Goal: Check status: Check status

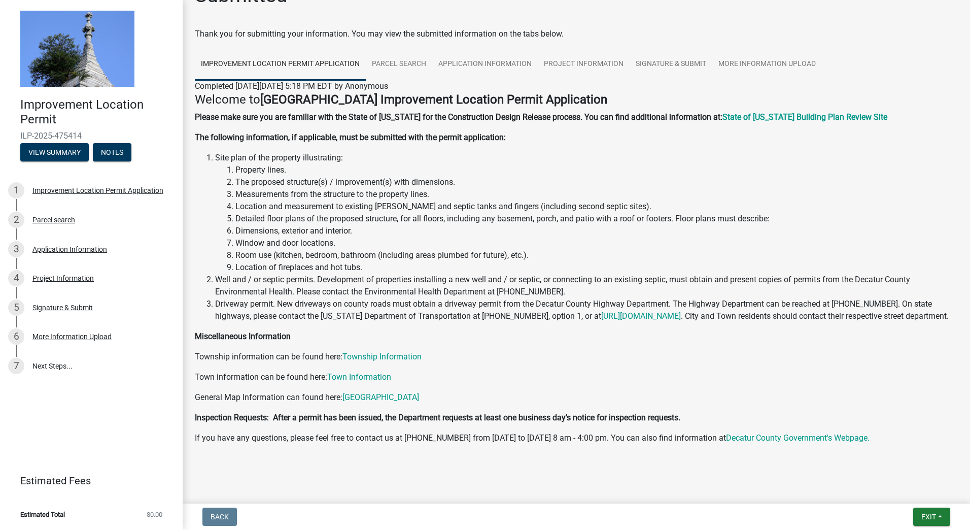
scroll to position [46, 0]
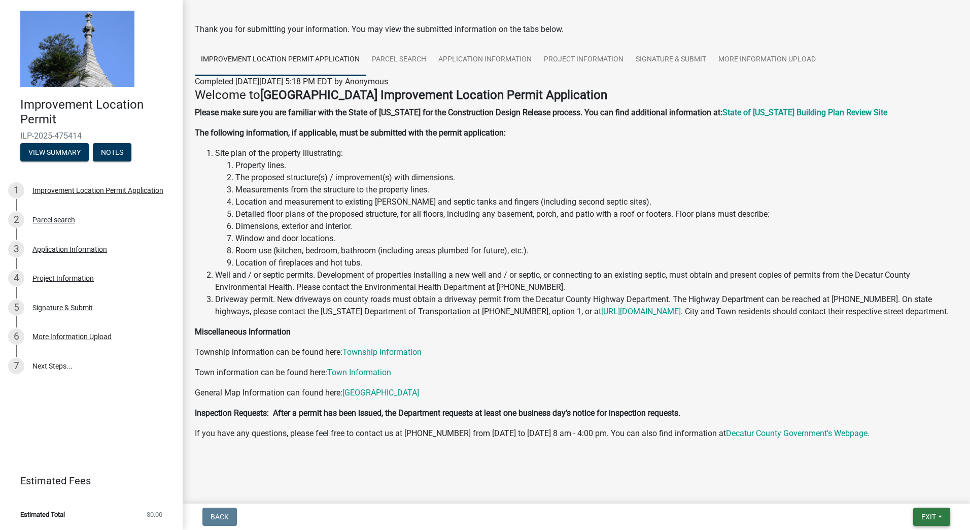
click at [934, 519] on span "Exit" at bounding box center [928, 516] width 15 height 8
click at [928, 500] on button "Save & Exit" at bounding box center [909, 490] width 81 height 24
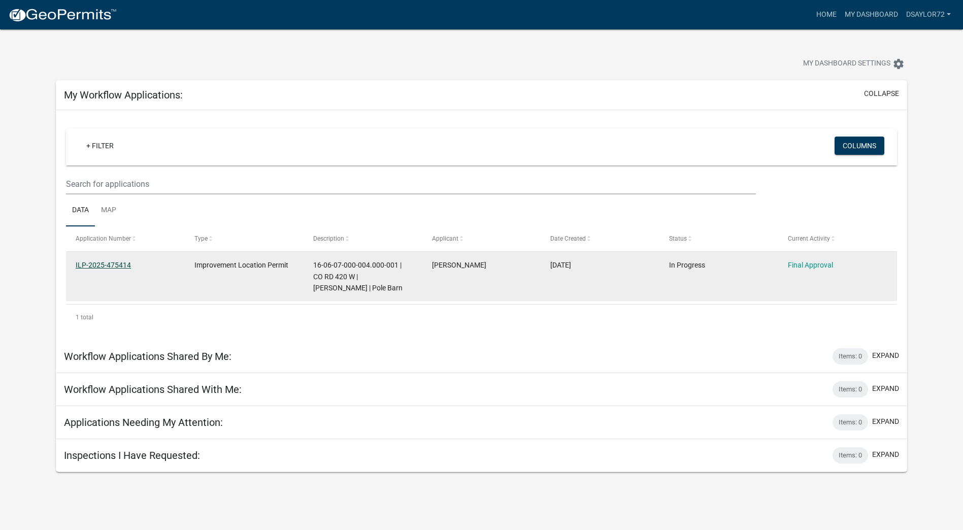
click at [83, 266] on link "ILP-2025-475414" at bounding box center [103, 265] width 55 height 8
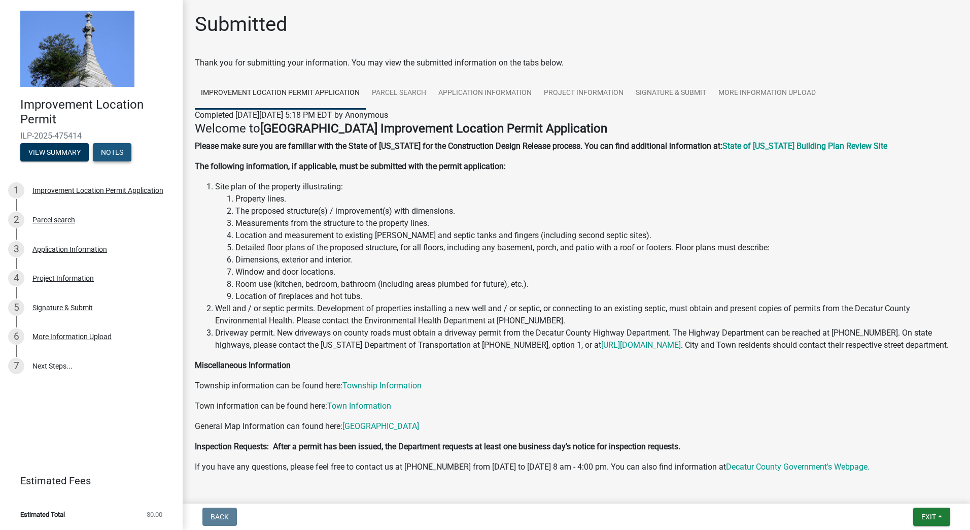
click at [116, 151] on button "Notes" at bounding box center [112, 152] width 39 height 18
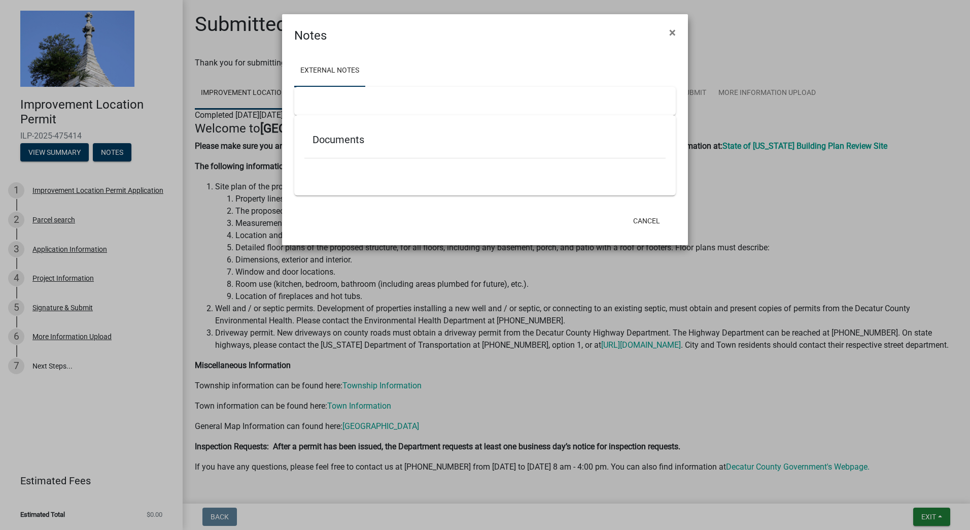
click at [321, 71] on link "External Notes" at bounding box center [329, 71] width 71 height 32
click at [347, 70] on link "External Notes" at bounding box center [329, 71] width 71 height 32
click at [390, 122] on div "Documents" at bounding box center [485, 155] width 382 height 80
click at [322, 79] on link "External Notes" at bounding box center [329, 71] width 71 height 32
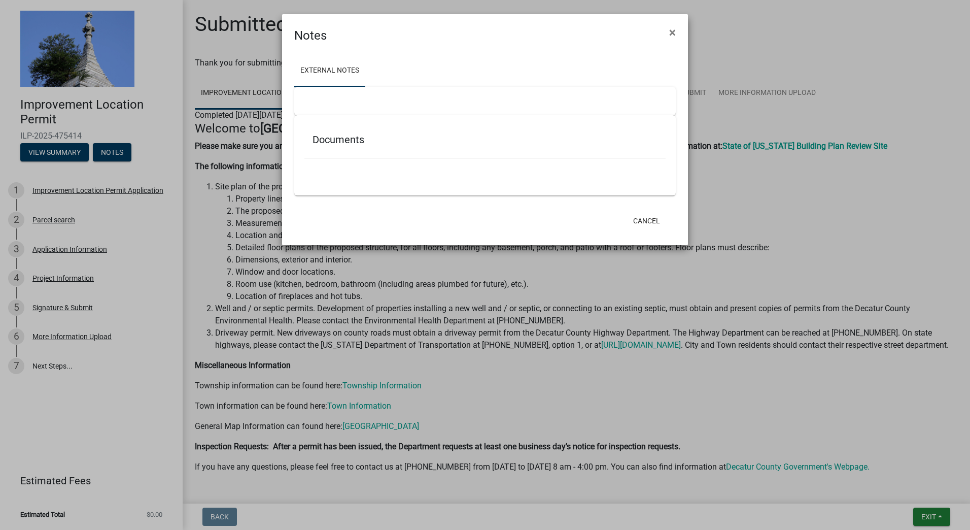
click at [380, 74] on ul "External Notes" at bounding box center [485, 71] width 382 height 32
click at [675, 31] on span "×" at bounding box center [672, 32] width 7 height 14
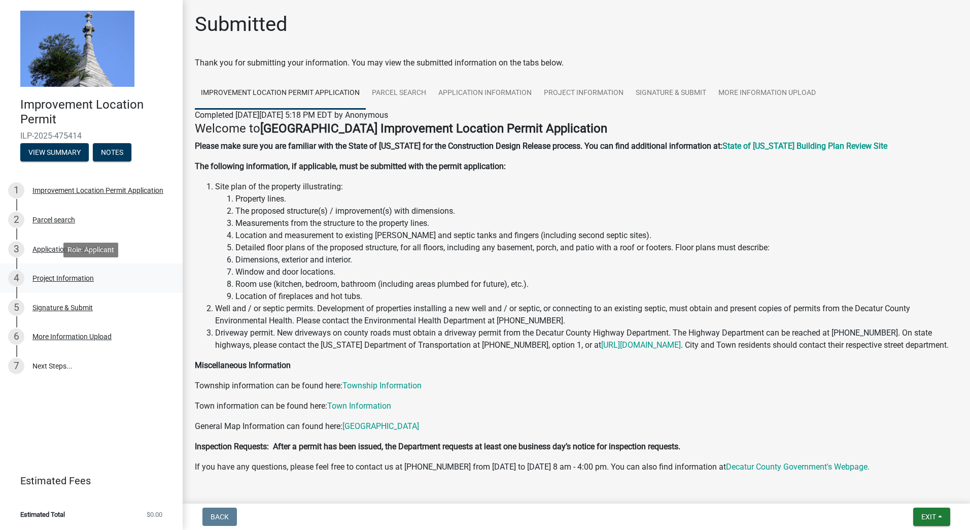
click at [51, 279] on div "Project Information" at bounding box center [62, 278] width 61 height 7
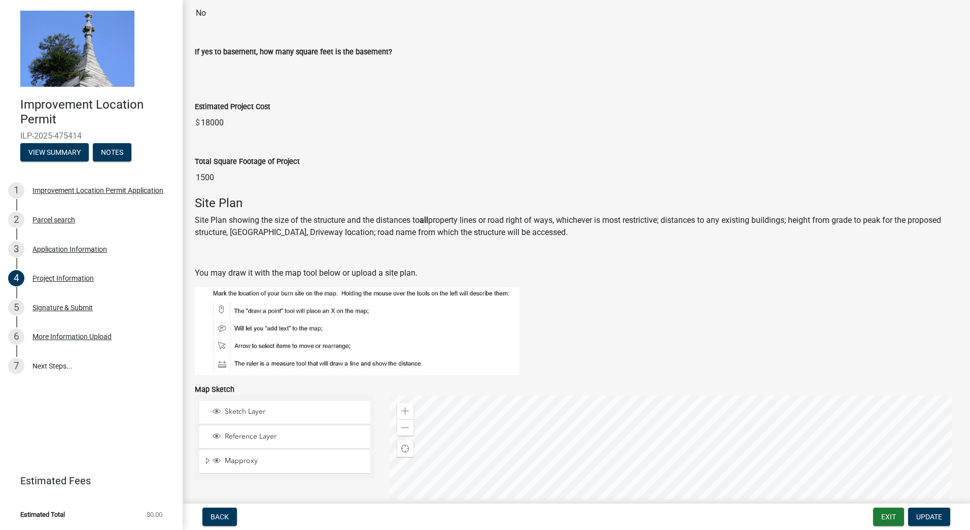
scroll to position [758, 0]
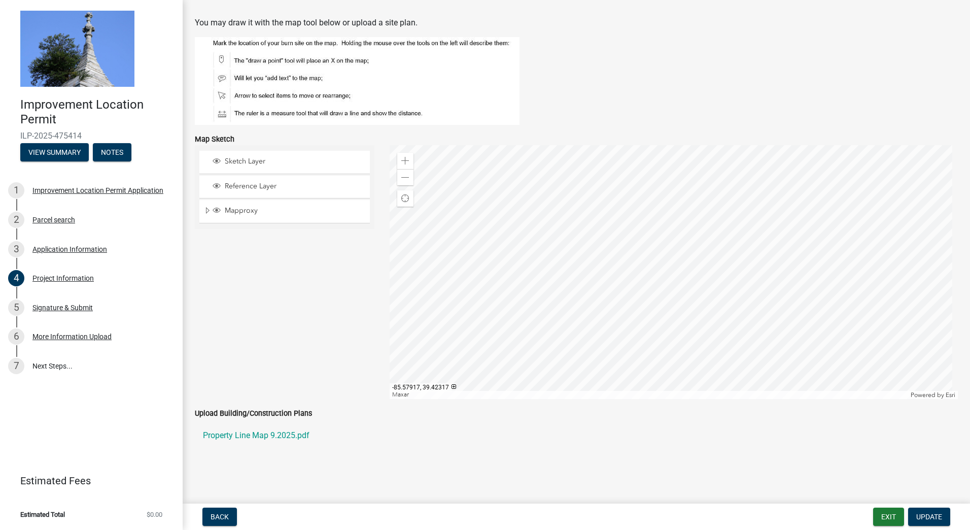
click at [262, 59] on img at bounding box center [357, 81] width 325 height 88
click at [206, 211] on span "Expand" at bounding box center [207, 211] width 8 height 10
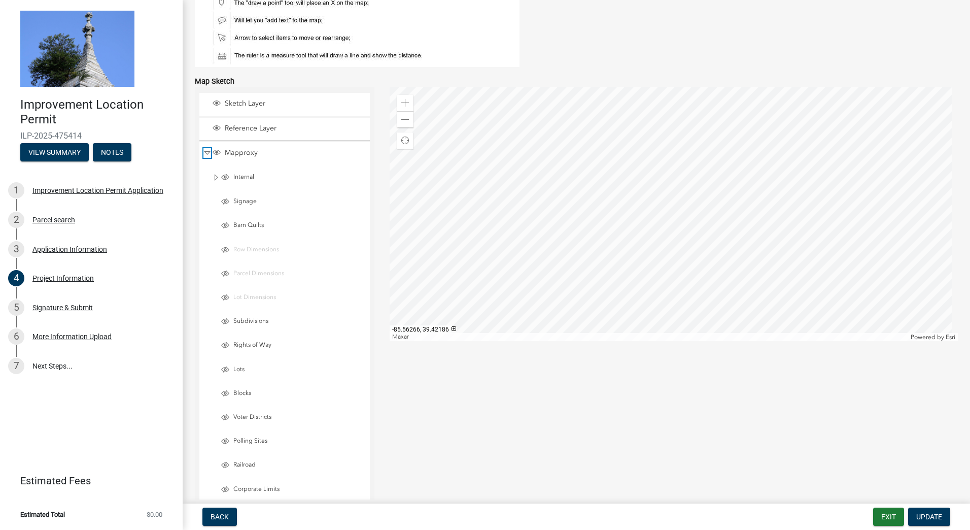
scroll to position [859, 0]
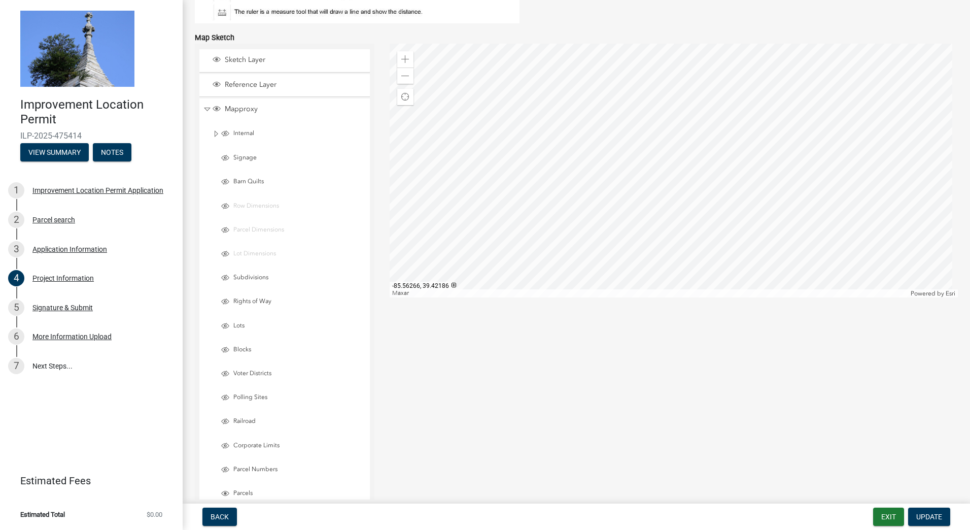
click at [653, 249] on div at bounding box center [674, 171] width 569 height 254
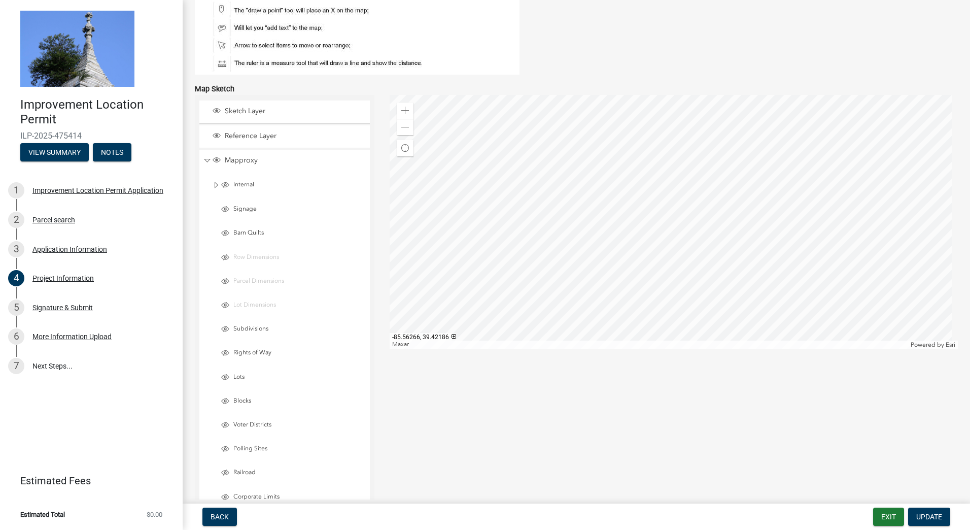
scroll to position [808, 0]
click at [770, 200] on div at bounding box center [674, 221] width 569 height 254
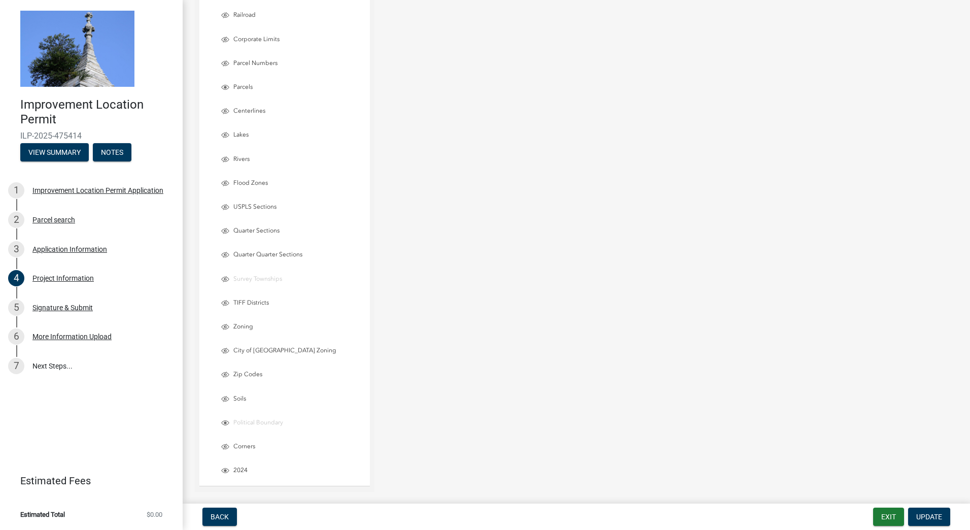
scroll to position [1358, 0]
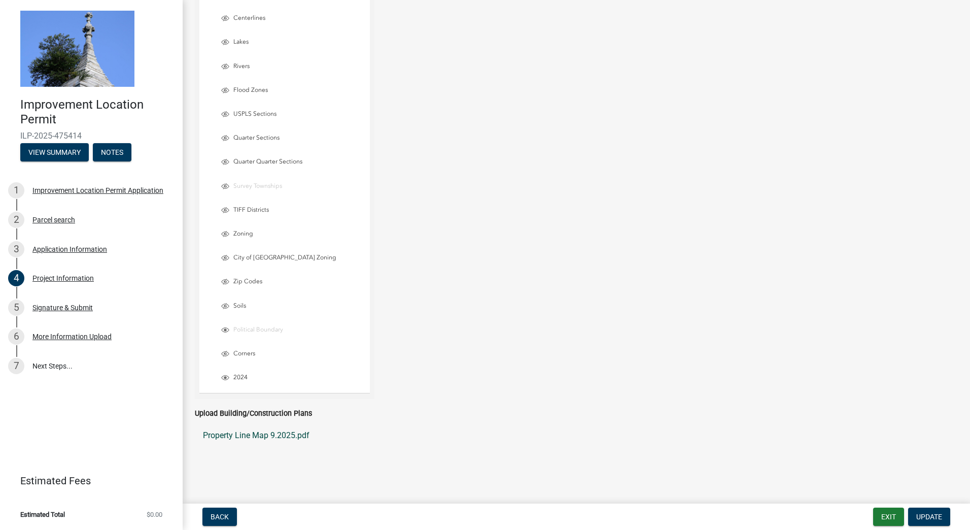
click at [267, 439] on link "Property Line Map 9.2025.pdf" at bounding box center [576, 435] width 763 height 24
